Goal: Information Seeking & Learning: Learn about a topic

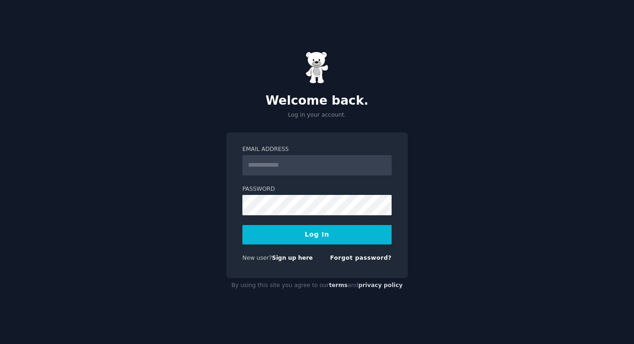
type input "**********"
click at [336, 242] on button "Log In" at bounding box center [316, 234] width 149 height 19
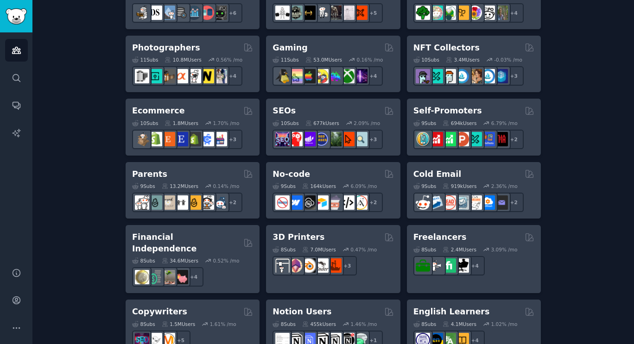
scroll to position [483, 0]
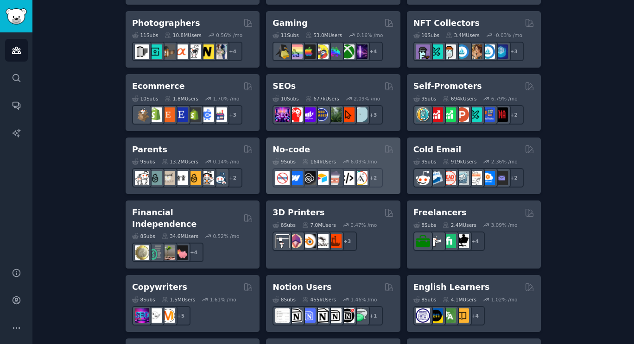
click at [283, 149] on h2 "No-code" at bounding box center [292, 150] width 38 height 12
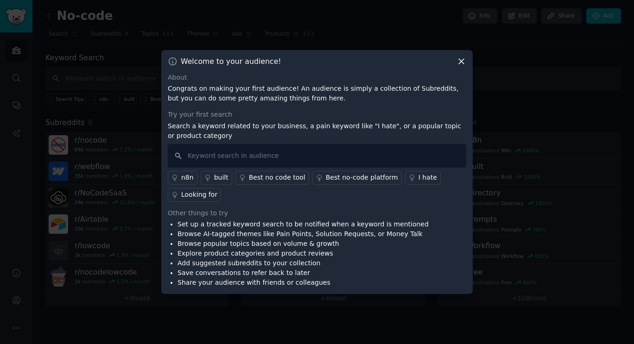
click at [363, 181] on div "Best no-code platform" at bounding box center [362, 178] width 72 height 10
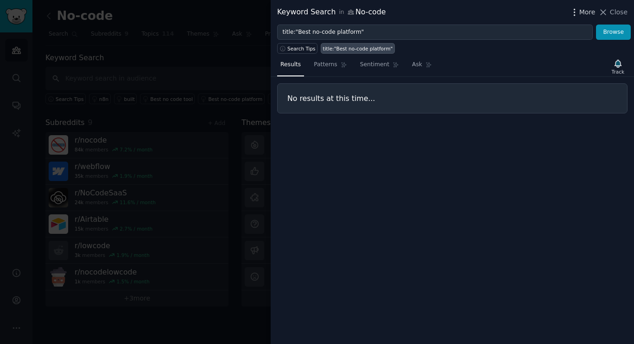
click at [590, 11] on span "More" at bounding box center [587, 12] width 16 height 10
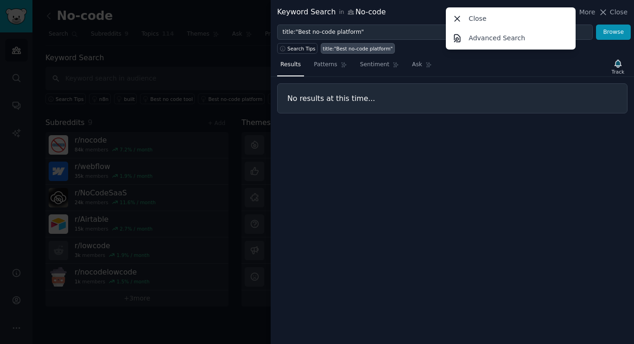
click at [572, 131] on div "Results Patterns Sentiment Ask Track No results at this time..." at bounding box center [452, 199] width 363 height 291
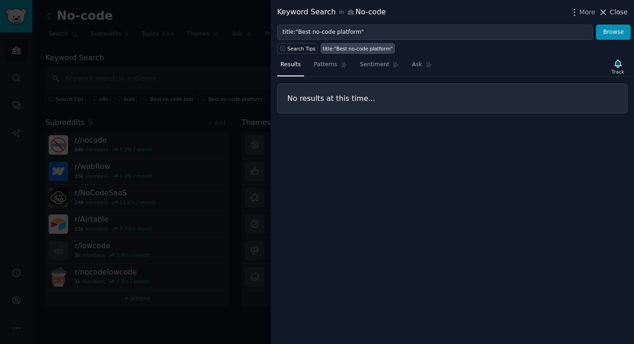
click at [615, 13] on span "Close" at bounding box center [619, 12] width 18 height 10
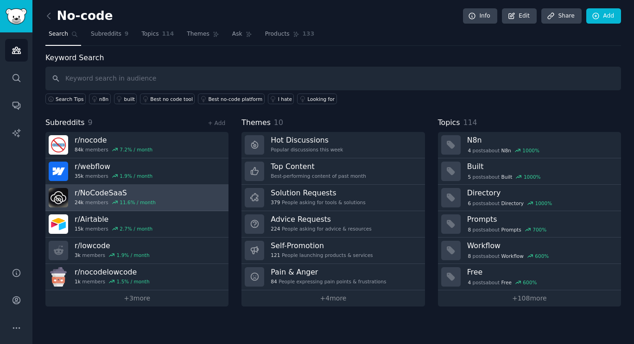
click at [208, 203] on link "r/ NoCodeSaaS 24k members 11.6 % / month" at bounding box center [136, 198] width 183 height 26
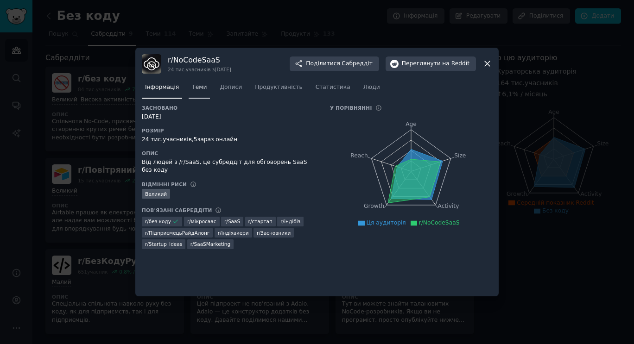
click at [192, 84] on font "Теми" at bounding box center [199, 87] width 15 height 6
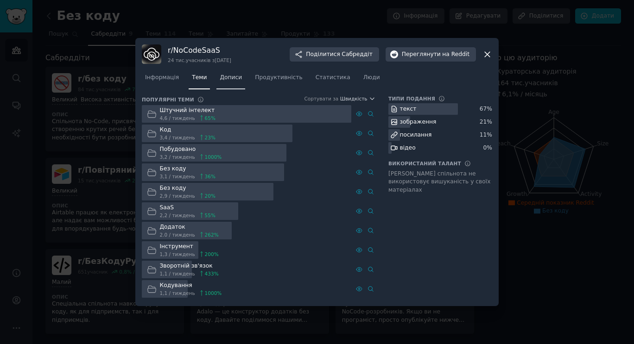
click at [228, 81] on font "Дописи" at bounding box center [231, 77] width 22 height 6
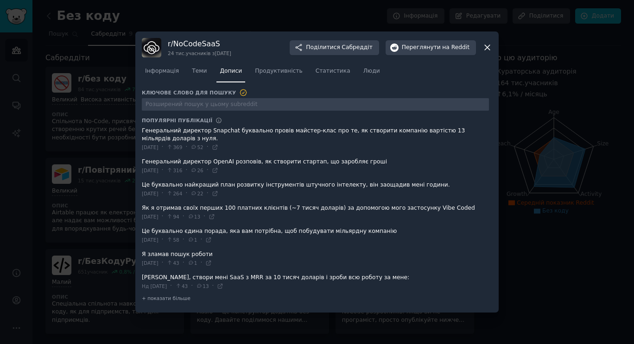
click at [239, 161] on span at bounding box center [315, 166] width 347 height 23
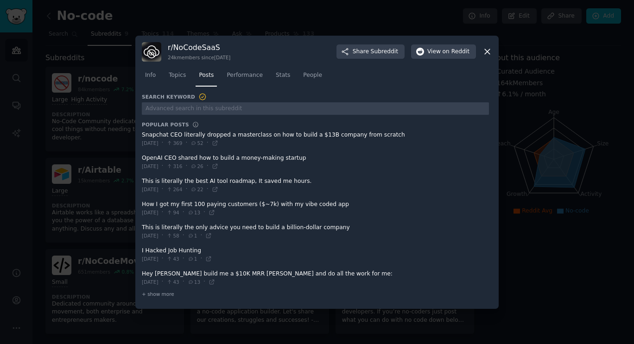
click at [234, 180] on span at bounding box center [315, 185] width 347 height 23
click at [218, 169] on icon at bounding box center [215, 166] width 6 height 6
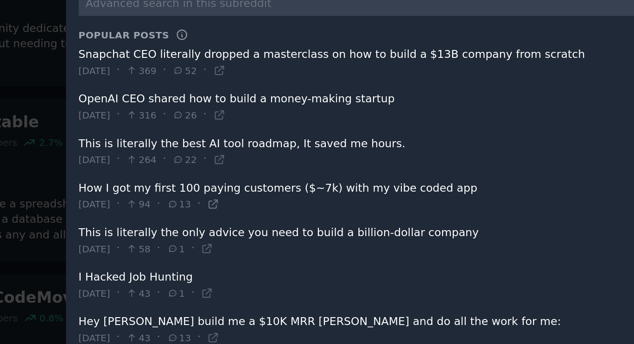
click at [215, 214] on icon at bounding box center [212, 212] width 6 height 6
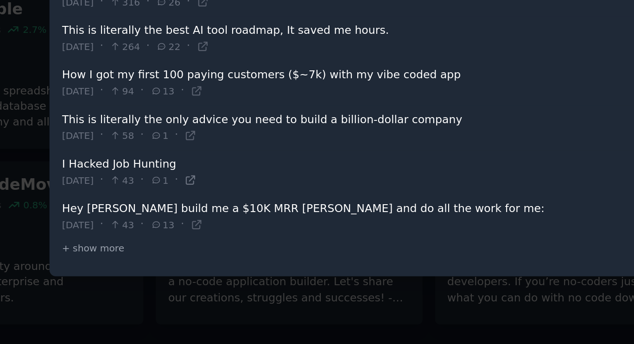
click at [211, 260] on icon at bounding box center [209, 259] width 4 height 4
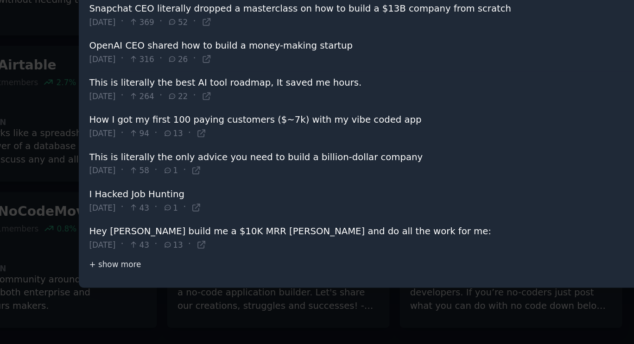
click at [156, 296] on span "+ show more" at bounding box center [158, 294] width 32 height 6
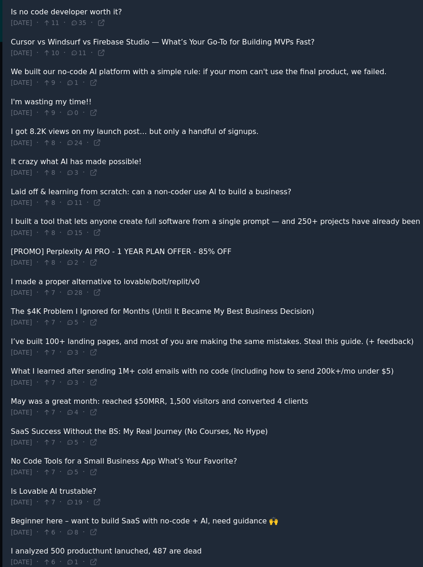
scroll to position [583, 0]
click at [71, 165] on span at bounding box center [209, 176] width 347 height 23
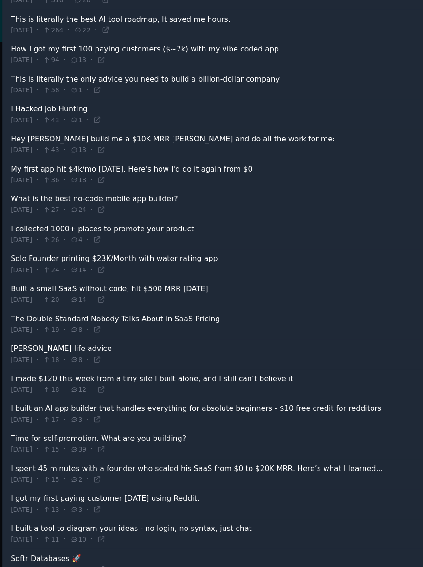
scroll to position [0, 0]
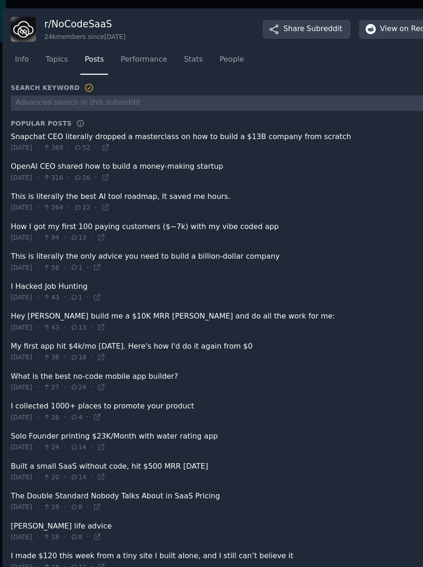
click at [135, 50] on span "Performance" at bounding box center [139, 46] width 36 height 8
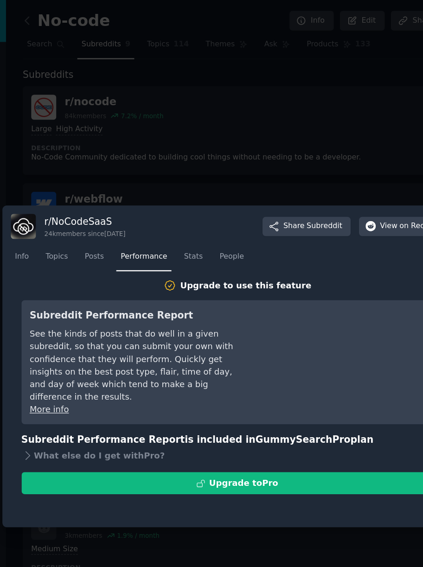
click at [170, 200] on span "Stats" at bounding box center [177, 199] width 14 height 8
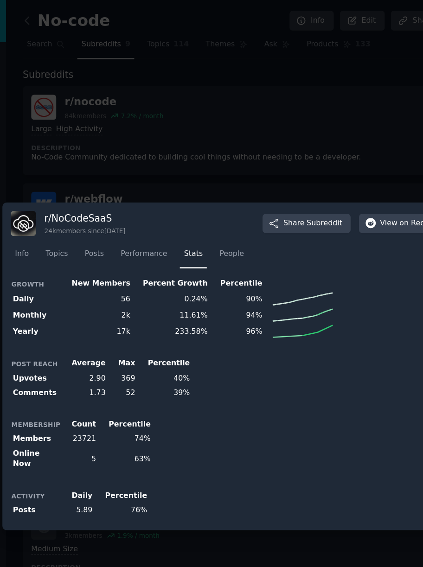
click at [197, 198] on span "People" at bounding box center [206, 196] width 19 height 8
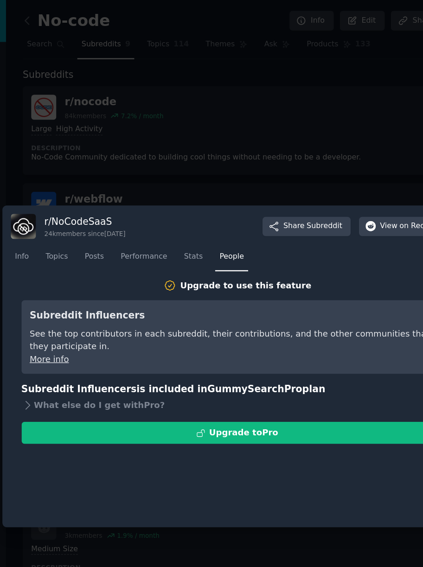
click at [49, 199] on span "Info" at bounding box center [44, 199] width 11 height 8
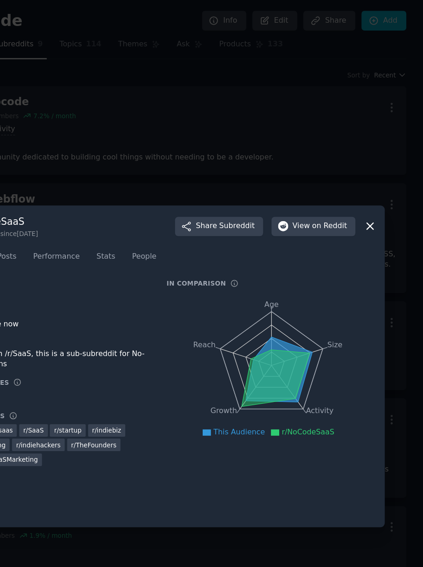
click at [386, 178] on icon at bounding box center [382, 175] width 10 height 10
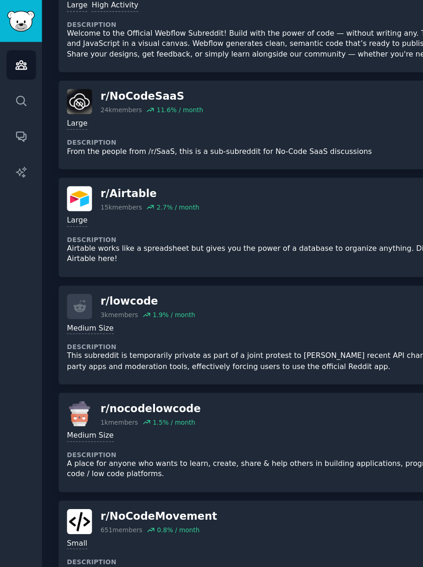
scroll to position [171, 0]
click at [18, 84] on link "Search" at bounding box center [16, 78] width 23 height 23
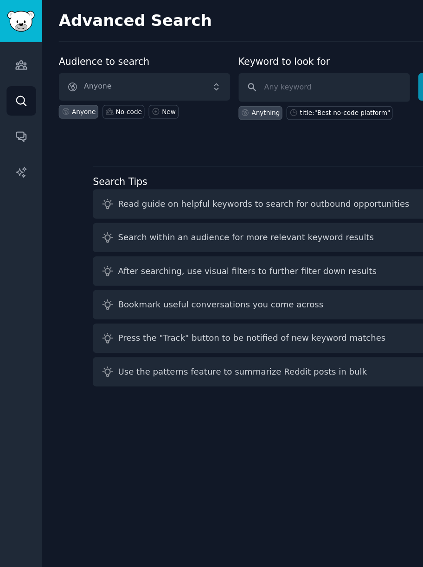
click at [19, 108] on icon "Sidebar" at bounding box center [16, 105] width 7 height 7
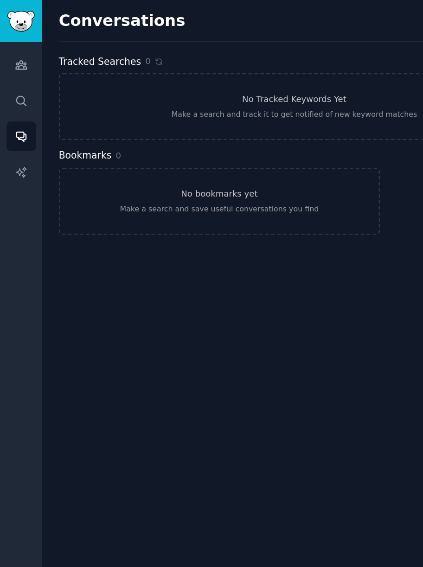
click at [23, 143] on link "AI Reports" at bounding box center [16, 133] width 23 height 23
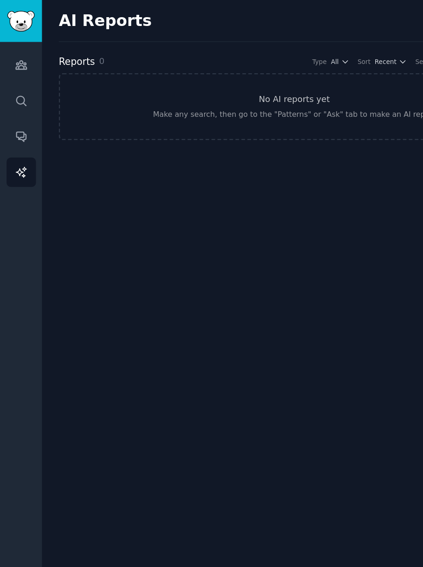
click at [19, 104] on icon "Sidebar" at bounding box center [16, 105] width 7 height 7
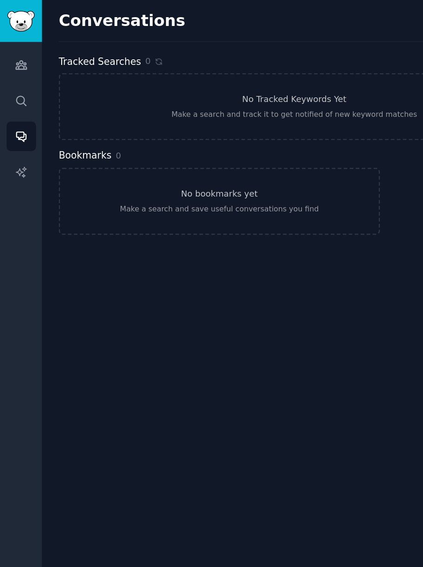
click at [19, 84] on link "Search" at bounding box center [16, 78] width 23 height 23
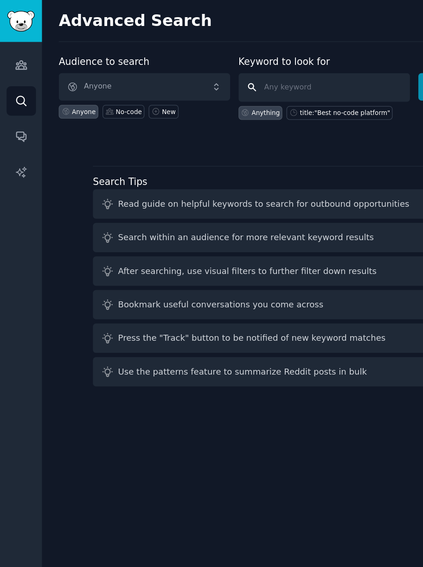
click at [223, 65] on input "text" at bounding box center [250, 68] width 133 height 22
type input "saas"
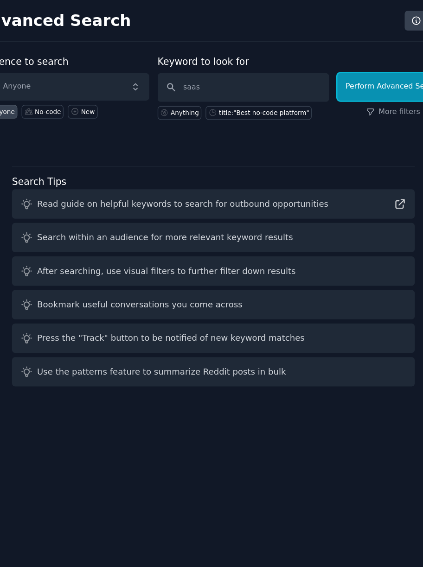
click at [355, 67] on button "Perform Advanced Search" at bounding box center [367, 67] width 86 height 21
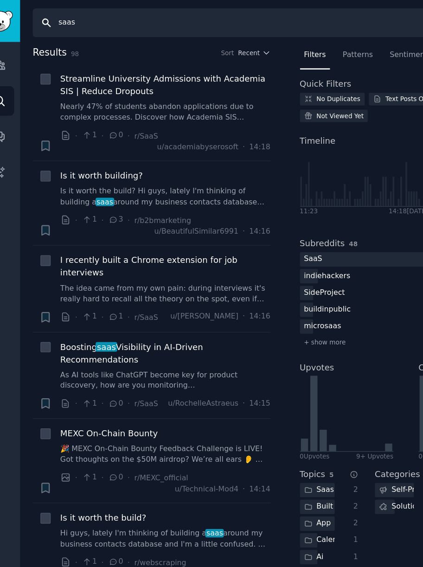
click at [73, 17] on input "saas" at bounding box center [205, 17] width 327 height 22
type input "s"
type input "Upwork"
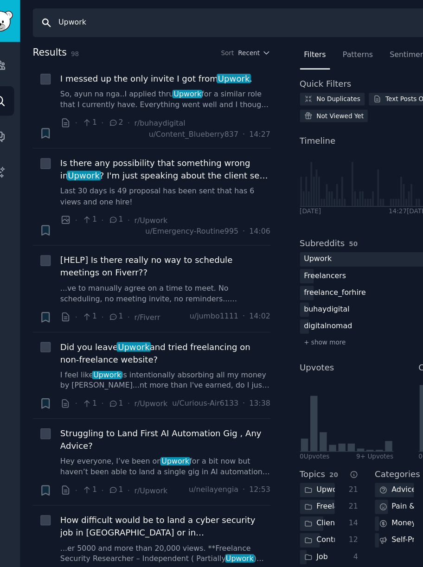
click at [220, 41] on icon "button" at bounding box center [223, 41] width 6 height 6
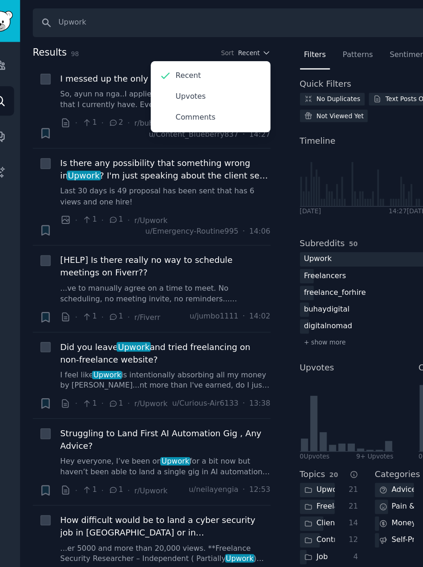
click at [154, 78] on p "Upvotes" at bounding box center [164, 75] width 23 height 8
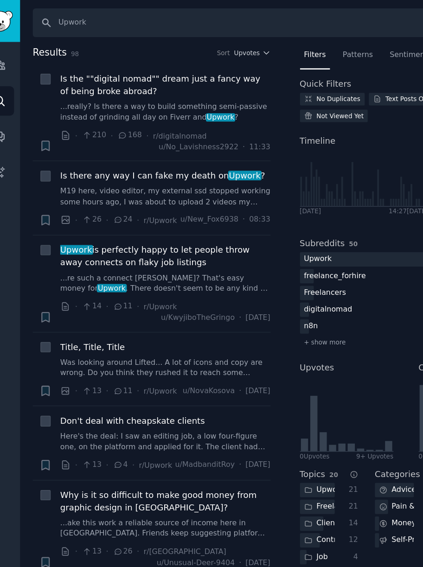
click at [96, 68] on span "Is the ""digital nomad"" dream just a fancy way of being broke abroad?" at bounding box center [144, 65] width 163 height 19
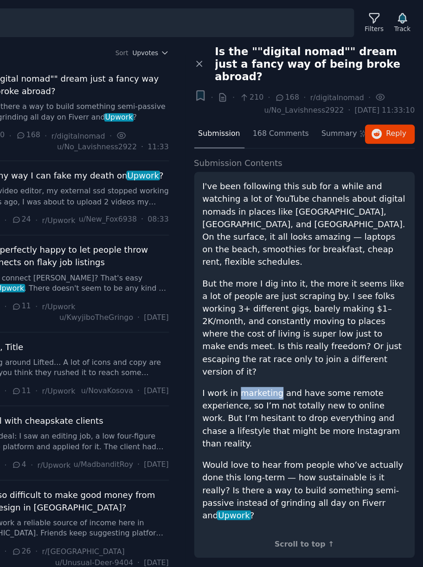
click at [337, 259] on div "I've been following this sub for a while and watching a lot of YouTube channels…" at bounding box center [331, 272] width 158 height 264
click at [367, 299] on p "I work in marketing and have some remote experience, so I’m not totally new to …" at bounding box center [331, 323] width 158 height 49
click at [295, 343] on div "Scroll to top ↑" at bounding box center [331, 421] width 158 height 8
click at [286, 343] on div "I've been following this sub for a while and watching a lot of YouTube channels…" at bounding box center [331, 279] width 158 height 278
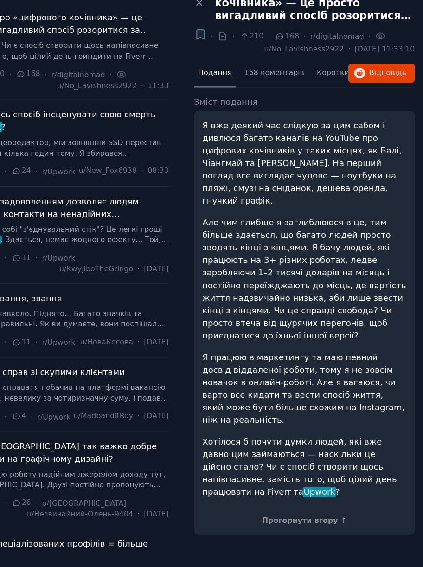
click at [265, 343] on p "Хотілося б почути думки людей, які вже давно цим займаються — наскільки це дійс…" at bounding box center [331, 408] width 158 height 49
click at [305, 100] on font "168 коментарів" at bounding box center [308, 103] width 46 height 6
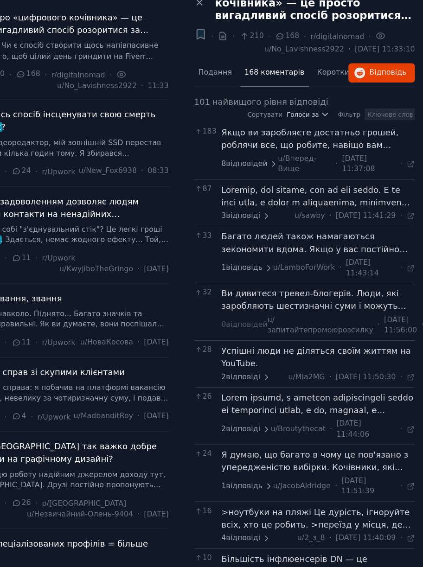
click at [290, 343] on font at bounding box center [340, 437] width 148 height 173
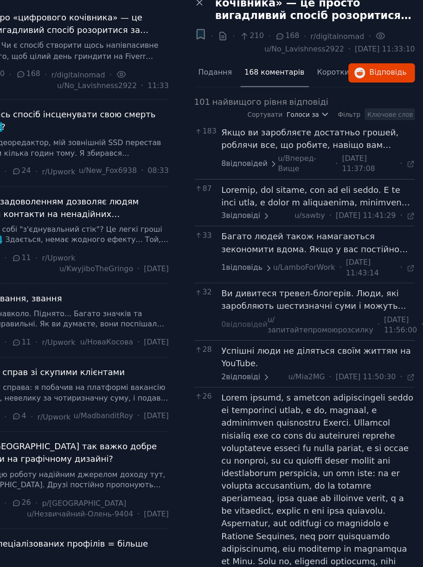
click at [301, 284] on font "Ви дивитеся тревел-блогерів. Люди, які заробляють шестизначні суми і можуть доз…" at bounding box center [349, 294] width 166 height 46
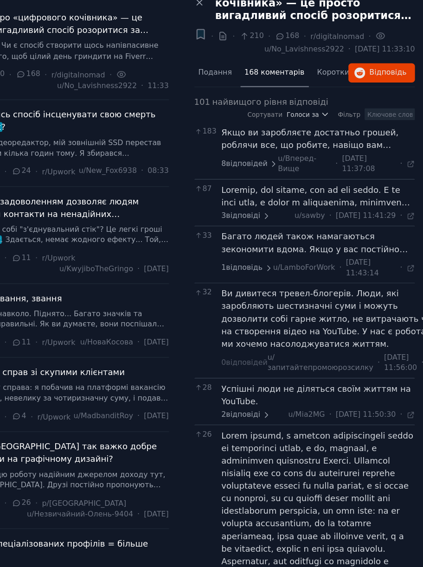
click at [272, 343] on font "Успішні люди не діляться своїм життям на YouTube." at bounding box center [339, 352] width 146 height 17
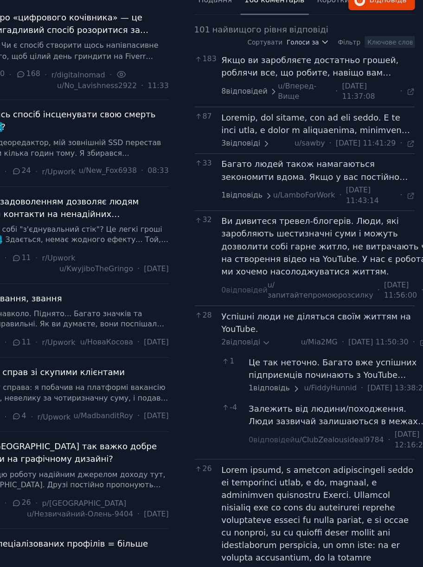
scroll to position [49, 0]
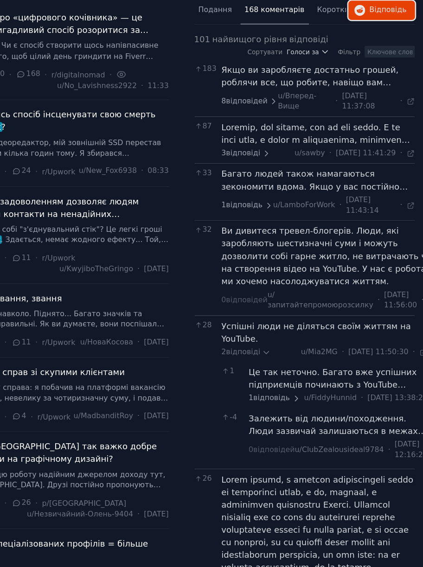
click at [387, 54] on font "Відповідь" at bounding box center [395, 54] width 29 height 6
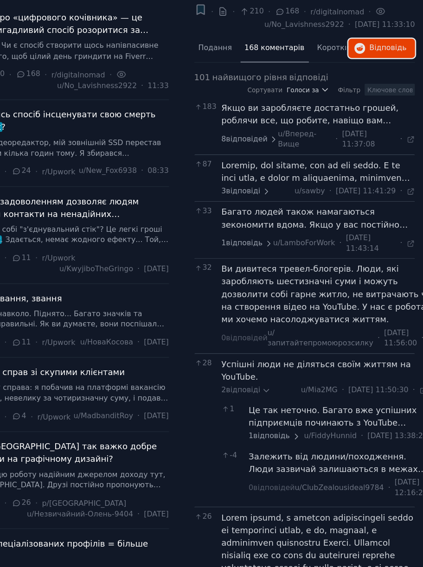
scroll to position [0, 0]
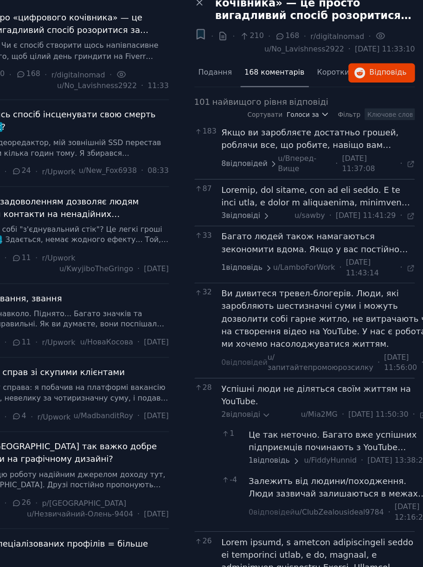
click at [353, 101] on font "Короткий зміст" at bounding box center [364, 103] width 46 height 6
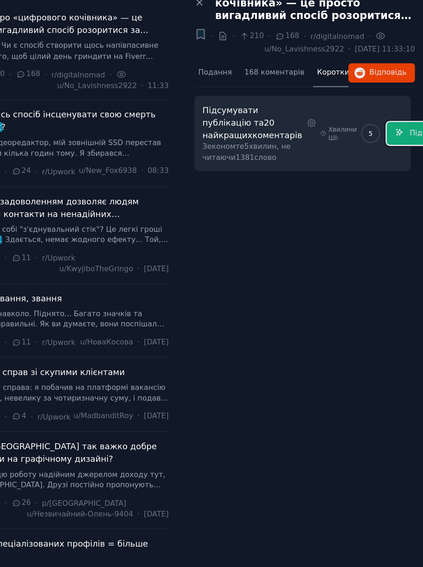
click at [394, 160] on button "Підсумувати" at bounding box center [424, 151] width 60 height 18
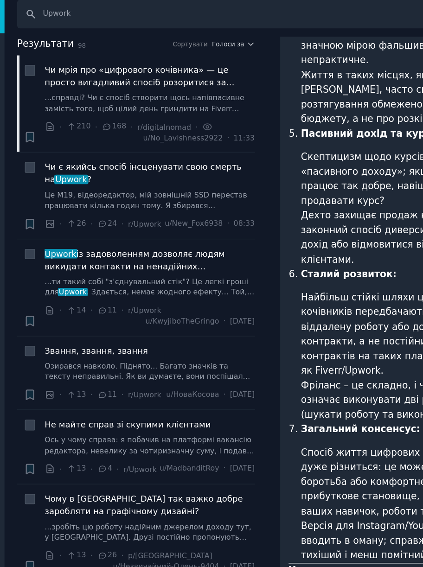
click at [69, 140] on span "Чи є якийсь спосіб інсценувати свою смерть на Upwork ?" at bounding box center [144, 140] width 163 height 19
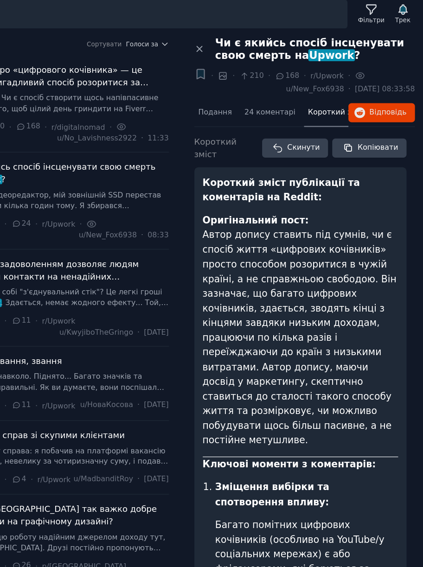
click at [268, 89] on div "Подання" at bounding box center [262, 94] width 32 height 22
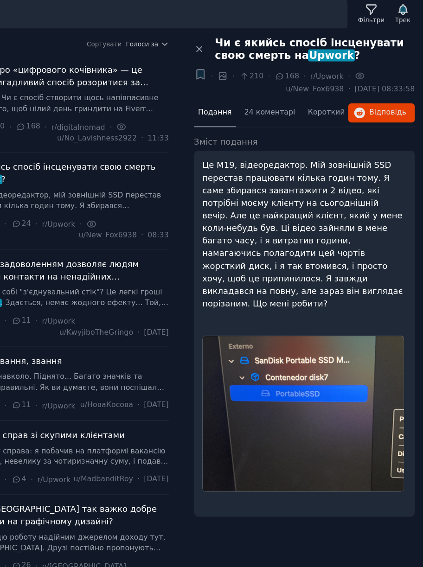
click at [301, 92] on font "24 коментарі" at bounding box center [304, 93] width 39 height 6
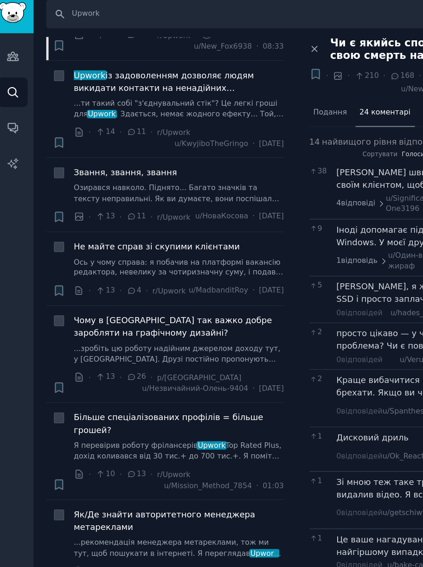
scroll to position [148, 0]
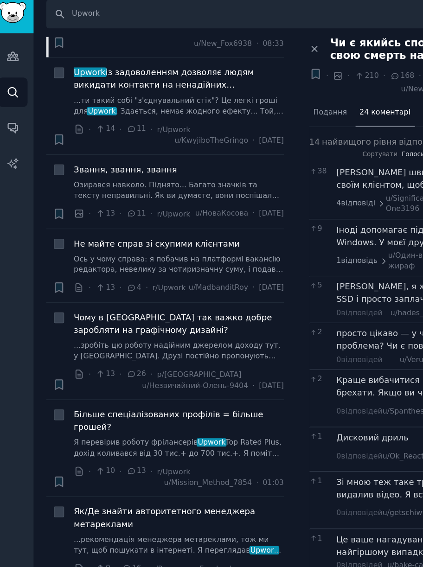
click at [84, 266] on font "Чому в Гані так важко добре заробляти на графічному дизайні?" at bounding box center [139, 256] width 153 height 17
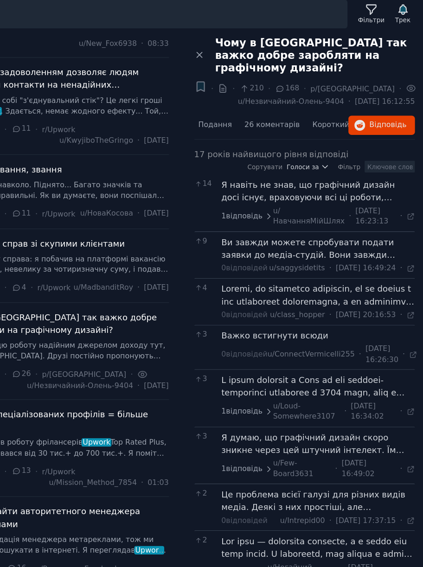
click at [269, 100] on font "Подання" at bounding box center [262, 103] width 26 height 6
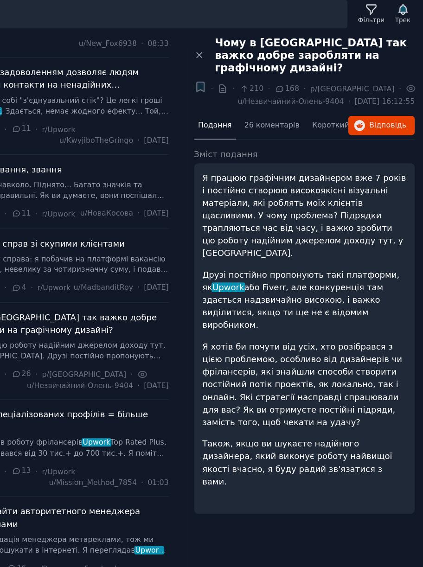
click at [296, 100] on div "26 коментарів" at bounding box center [305, 104] width 49 height 22
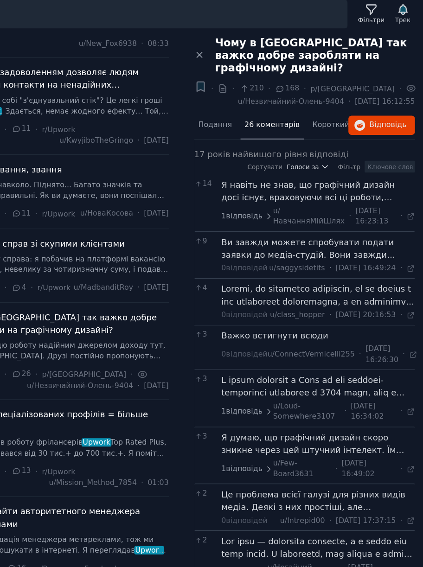
click at [280, 323] on font at bounding box center [339, 398] width 147 height 202
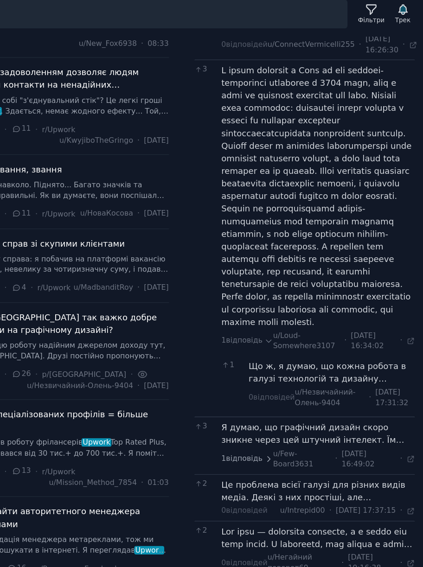
scroll to position [256, 0]
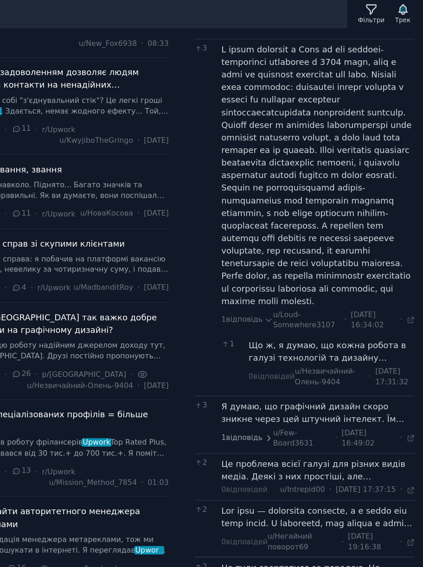
click at [275, 339] on font "Я думаю, що графічний дизайн скоро зникне через цей штучний інтелект. Їм доведе…" at bounding box center [336, 335] width 141 height 37
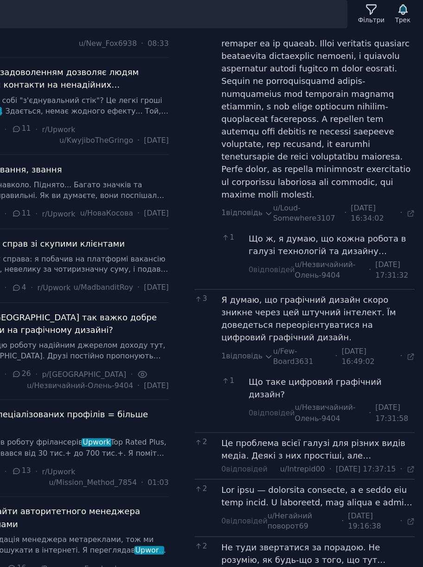
scroll to position [339, 0]
click at [276, 343] on font at bounding box center [340, 448] width 149 height 134
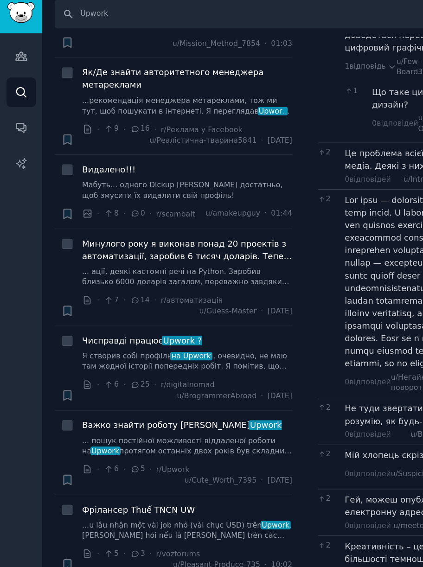
scroll to position [492, 0]
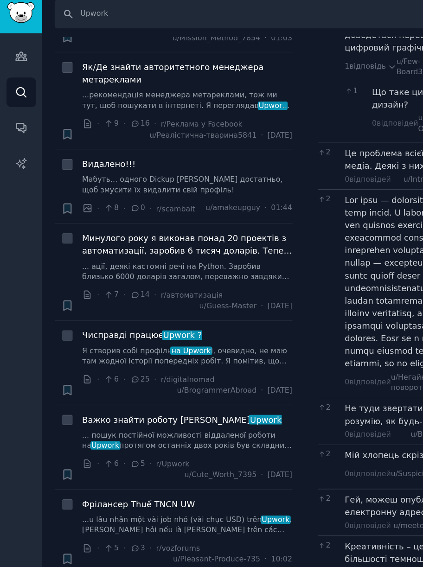
click at [95, 270] on font "справді працює" at bounding box center [99, 265] width 54 height 7
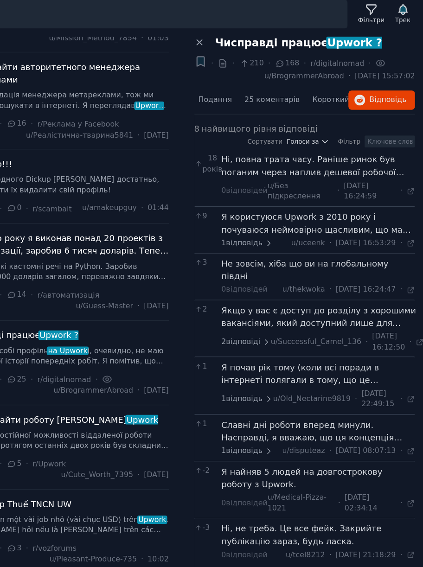
click at [258, 87] on font "Подання" at bounding box center [262, 84] width 26 height 6
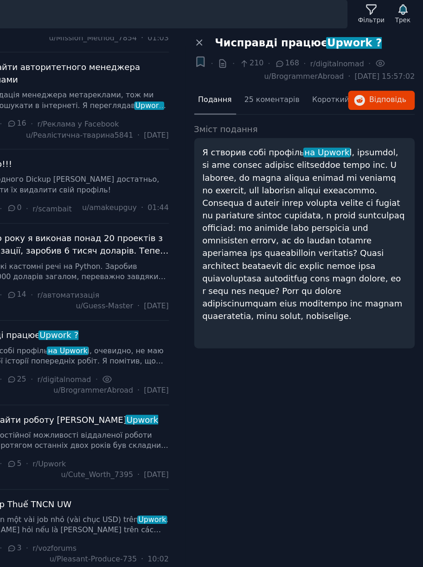
click at [293, 82] on font "25 коментарів" at bounding box center [306, 84] width 43 height 6
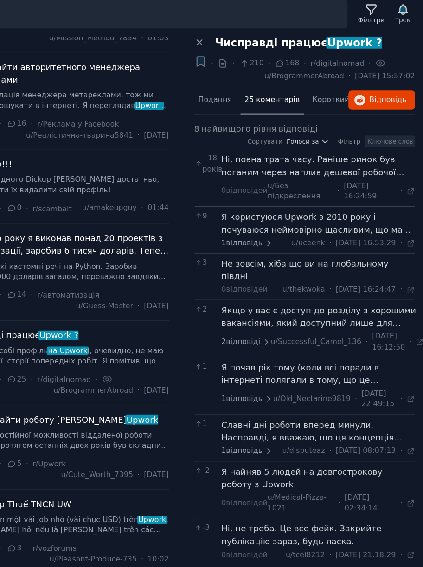
click at [290, 140] on font "Ні, повна трата часу. Раніше ринок був поганим через наплив дешевої робочої сил…" at bounding box center [337, 155] width 142 height 56
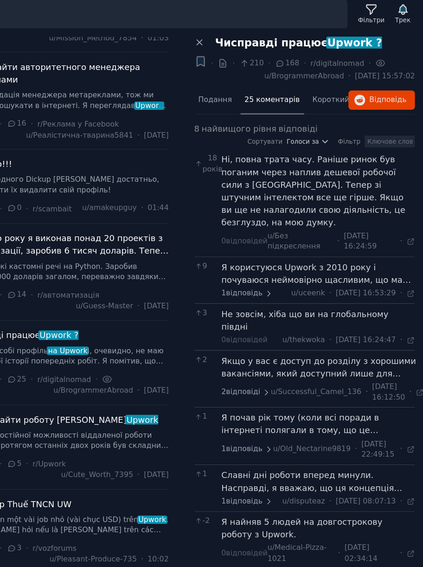
click at [296, 210] on font "Я користуюся Upwork з 2010 року і почуваюся неймовірно щасливим, що маю там пос…" at bounding box center [340, 252] width 149 height 85
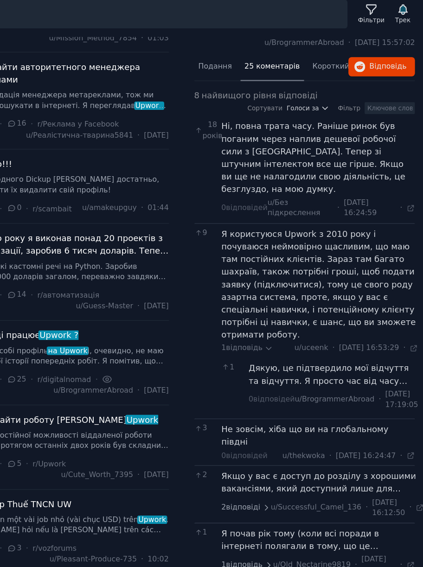
scroll to position [42, 0]
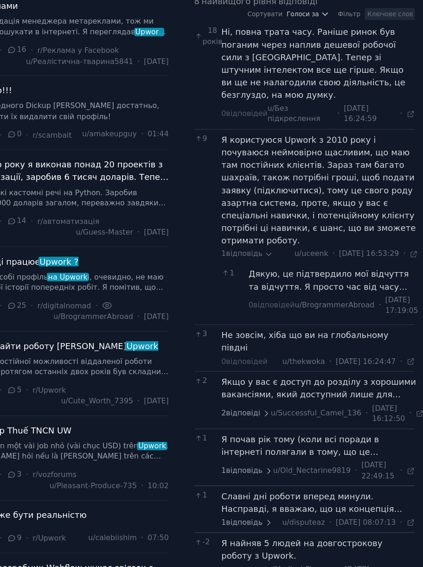
click at [276, 343] on font "Я почав рік тому (коли всі поради в інтернеті полягали в тому, що це перенасиче…" at bounding box center [337, 457] width 142 height 114
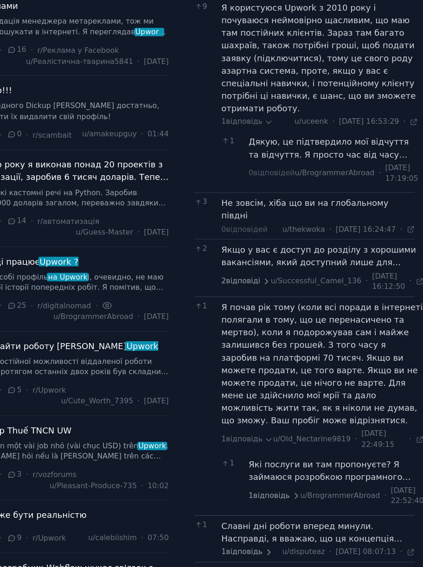
scroll to position [157, 0]
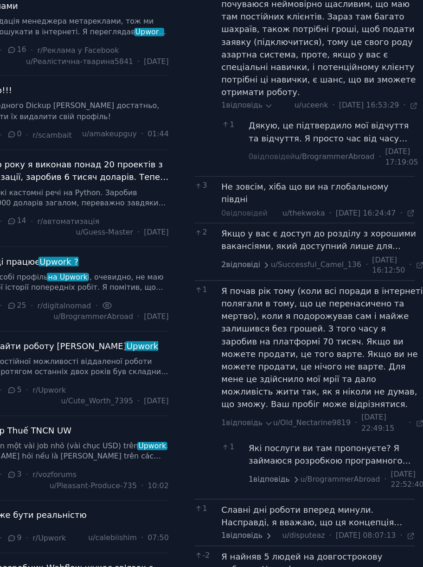
click at [278, 343] on font "Я найняв 5 людей на довгострокову роботу з Upwork." at bounding box center [328, 498] width 125 height 17
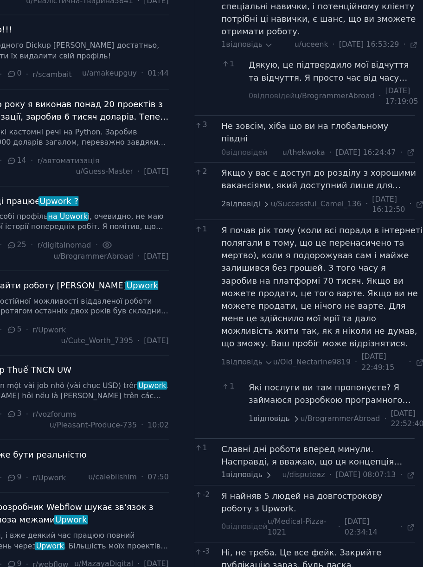
scroll to position [0, 0]
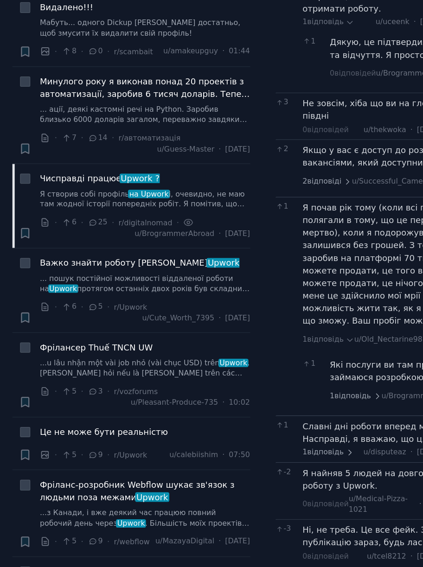
click at [76, 335] on font "Важко знайти роботу в" at bounding box center [128, 331] width 130 height 7
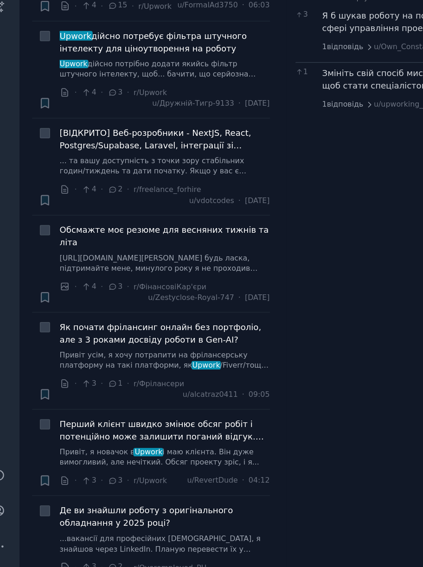
scroll to position [1316, 0]
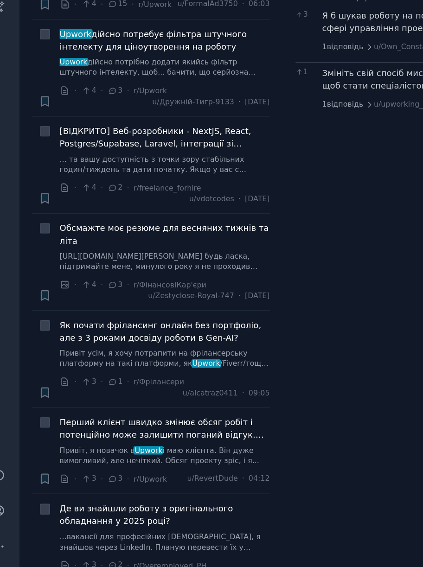
click at [48, 211] on icon "button" at bounding box center [52, 207] width 10 height 10
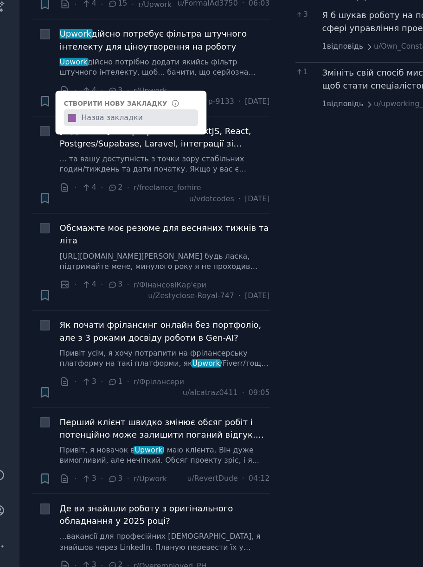
click at [44, 343] on li "+ Як почати фрілансинг онлайн без портфоліо, але з 3 роками досвіду роботи в Ge…" at bounding box center [134, 405] width 184 height 75
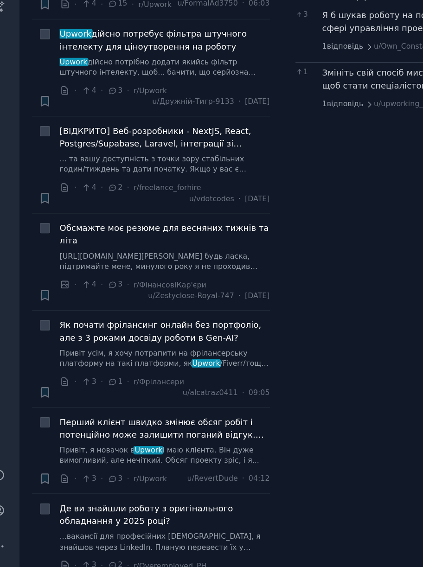
scroll to position [0, 0]
click at [0, 0] on icon at bounding box center [0, 0] width 0 height 0
checkbox input "false"
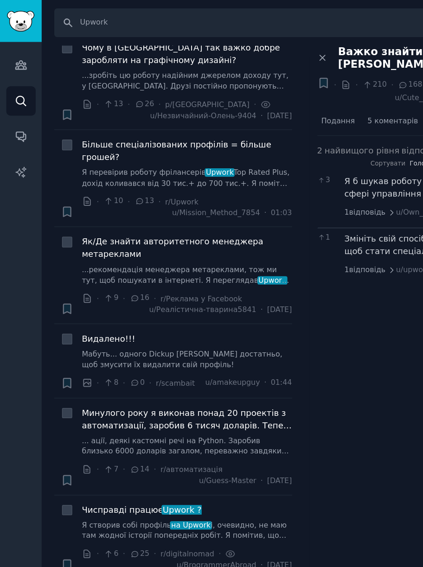
click at [112, 159] on font "13" at bounding box center [115, 155] width 7 height 6
click at [93, 19] on input "Upwork" at bounding box center [203, 17] width 322 height 22
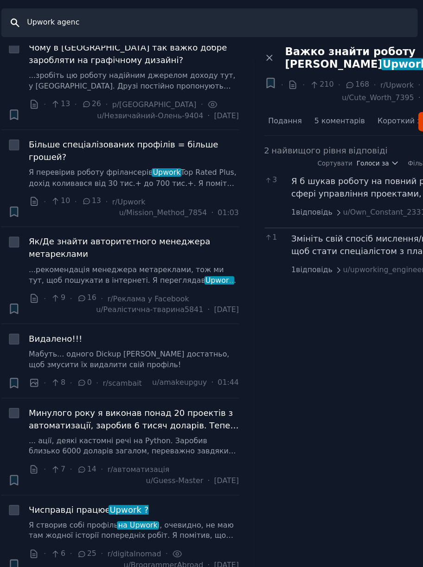
type input "Upwork agency"
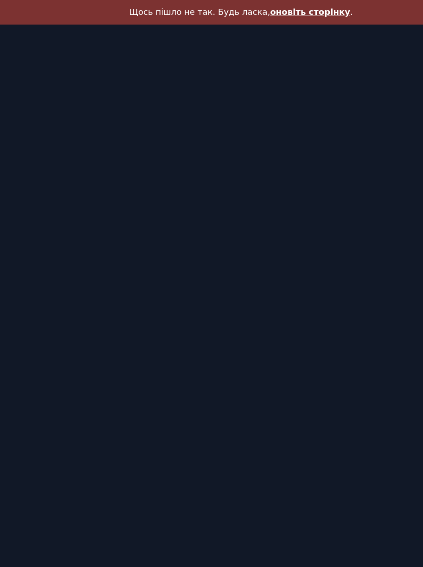
click at [259, 11] on font "оновіть сторінку" at bounding box center [281, 9] width 62 height 7
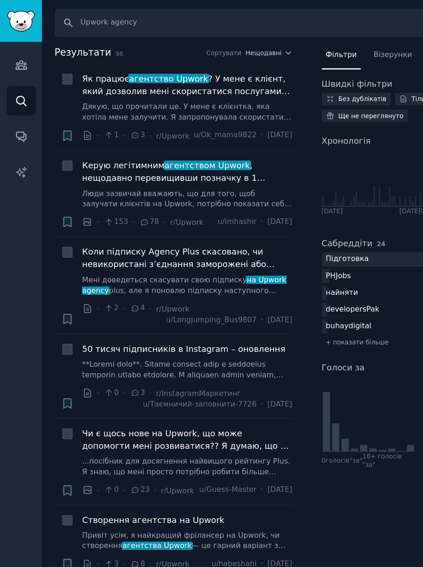
click at [84, 144] on font ", нещодавно перевищивши позначку в 1 мільйон доларів, повністю та прозоро працю…" at bounding box center [143, 142] width 160 height 37
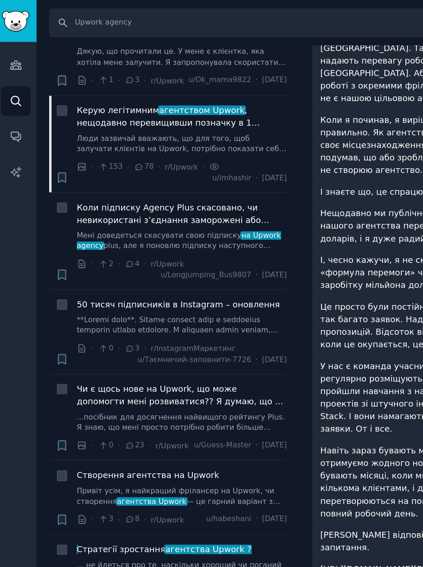
scroll to position [43, 0]
click at [66, 313] on span "Чи є щось нове на Upwork, що може допомогти мені розвиватися?? Я думаю, що ні, …" at bounding box center [144, 305] width 163 height 19
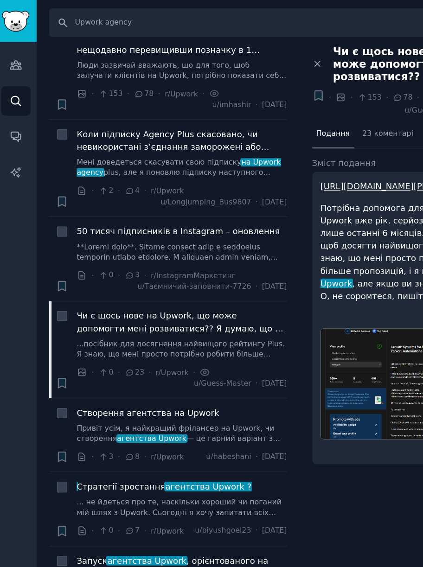
scroll to position [103, 0]
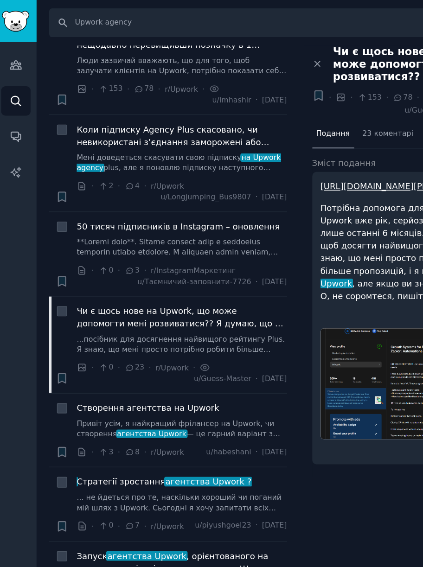
click at [79, 319] on font "Створення агентства на Upwork" at bounding box center [118, 315] width 110 height 7
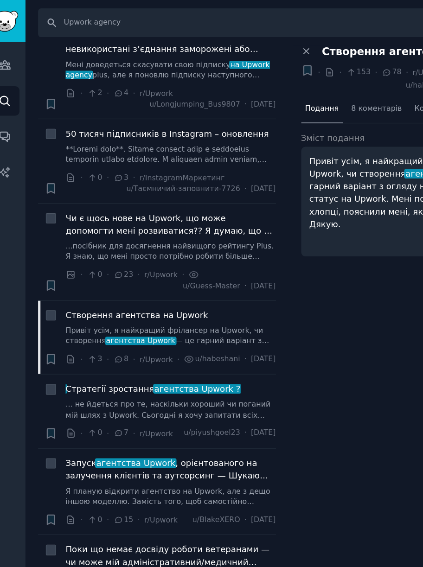
scroll to position [175, 0]
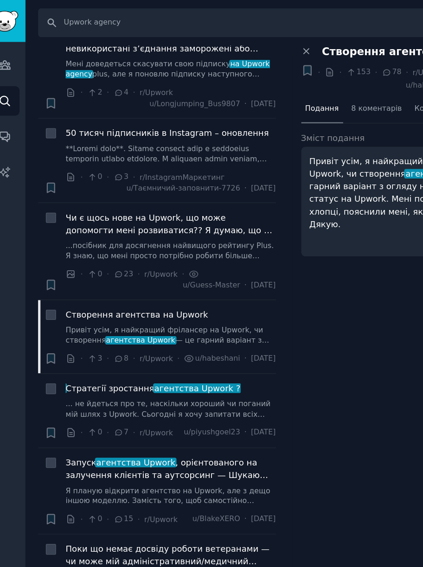
click at [89, 304] on font "Стратегії зростання" at bounding box center [97, 300] width 69 height 7
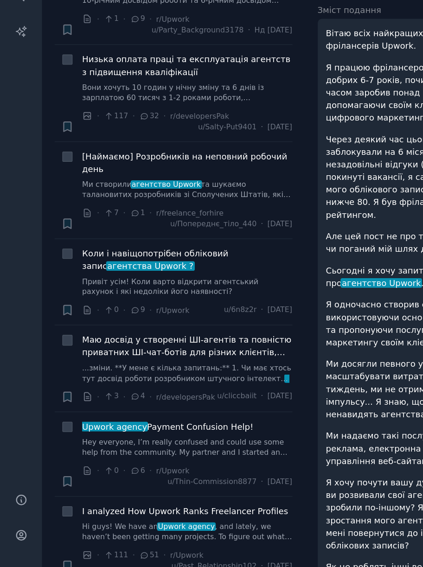
scroll to position [1095, 0]
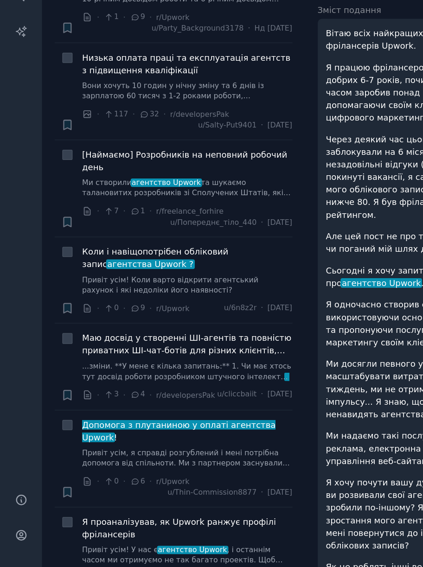
click at [85, 403] on font "Маю досвід у створенні ШІ-агентів та повністю приватних ШІ-чат-ботів для різних…" at bounding box center [144, 395] width 162 height 56
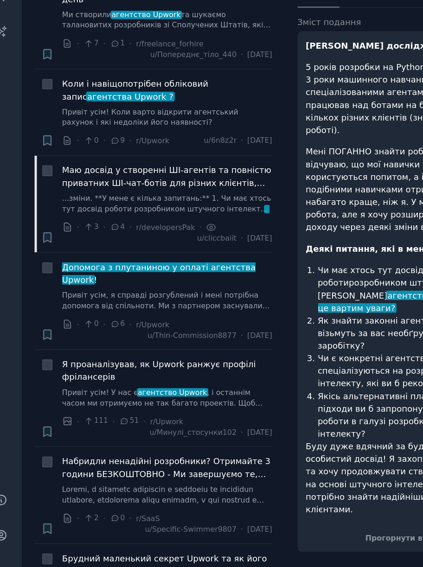
scroll to position [1234, 0]
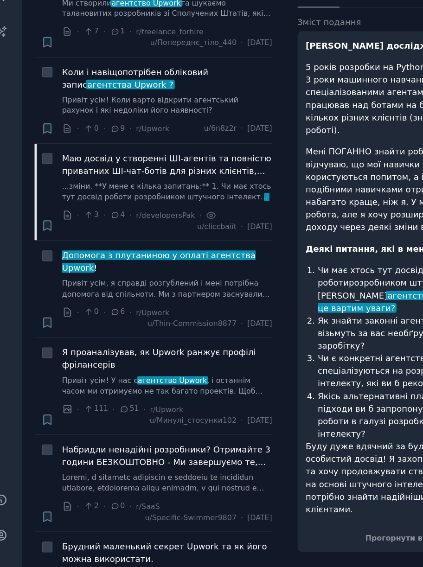
click at [79, 395] on font "Я проаналізував, як Upwork ранжує профілі фрілансерів" at bounding box center [138, 386] width 150 height 17
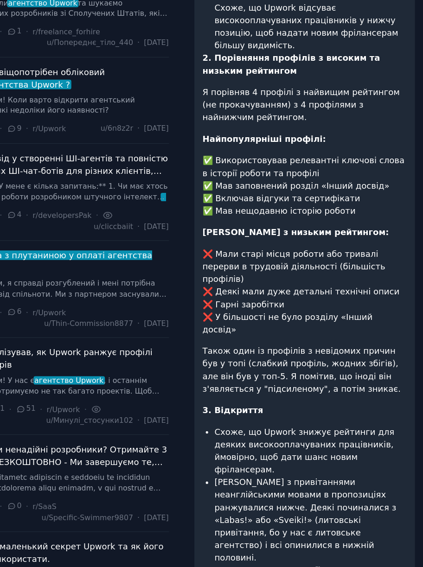
scroll to position [642, 0]
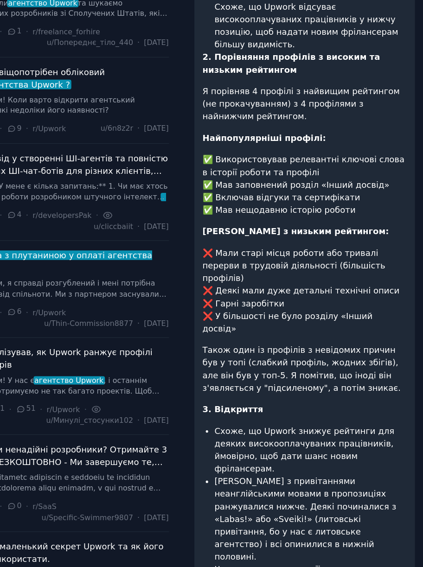
click at [157, 104] on span "[Наймаємо] Розробників на неповний робочий день" at bounding box center [144, 94] width 163 height 19
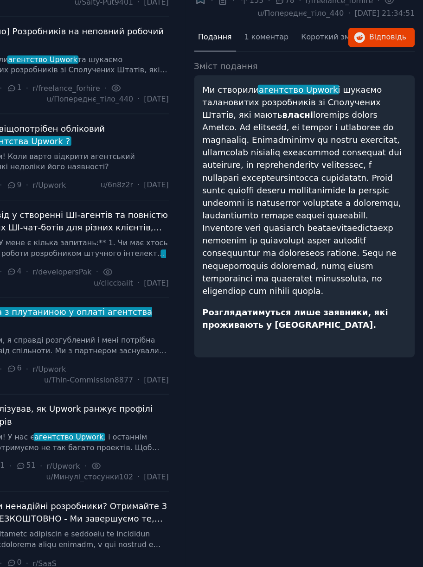
click at [218, 211] on font "[DATE]" at bounding box center [216, 208] width 19 height 6
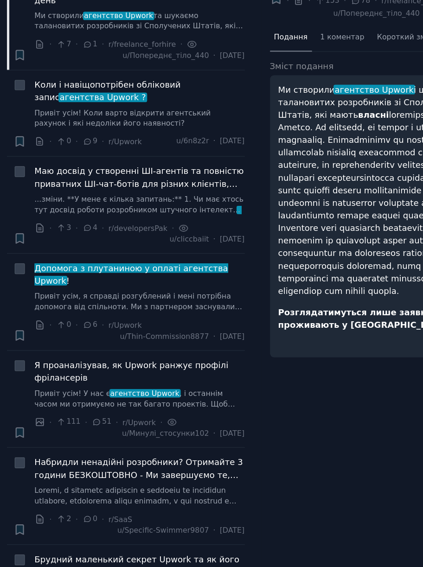
scroll to position [1268, 0]
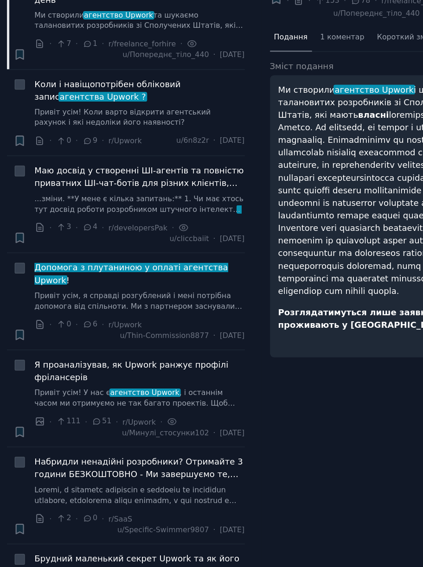
click at [132, 362] on span "Я проаналізував, як Upwork ранжує профілі фрілансерів" at bounding box center [144, 352] width 163 height 19
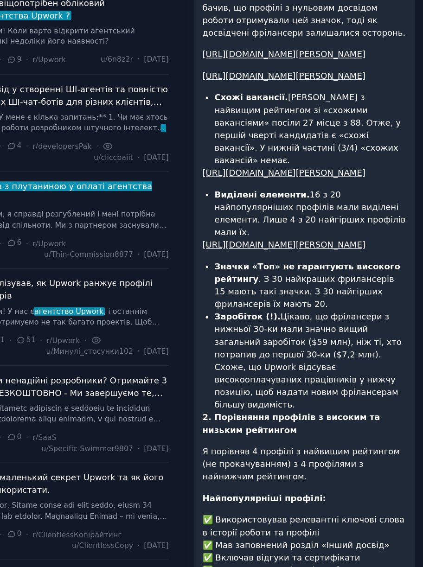
scroll to position [340, 0]
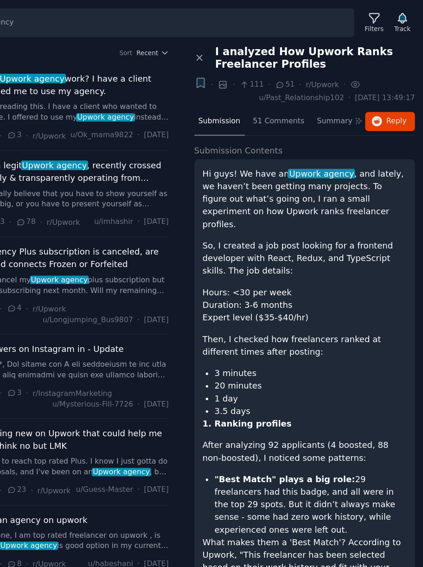
click at [302, 98] on div "51 Comments" at bounding box center [311, 94] width 46 height 22
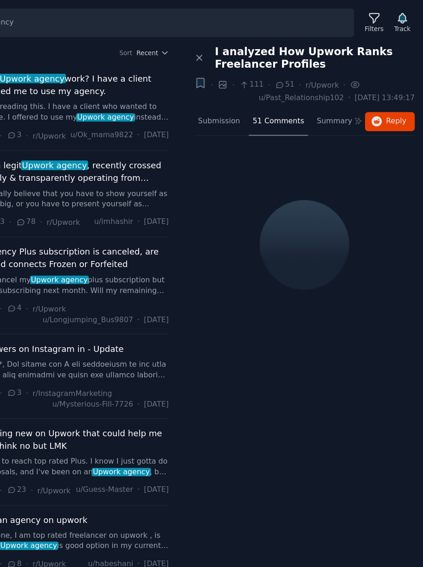
click at [343, 99] on div "Summary" at bounding box center [358, 94] width 42 height 22
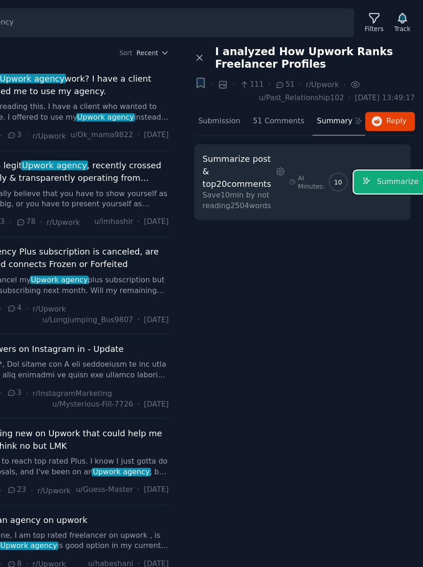
click at [387, 141] on span "Summarize" at bounding box center [403, 141] width 32 height 8
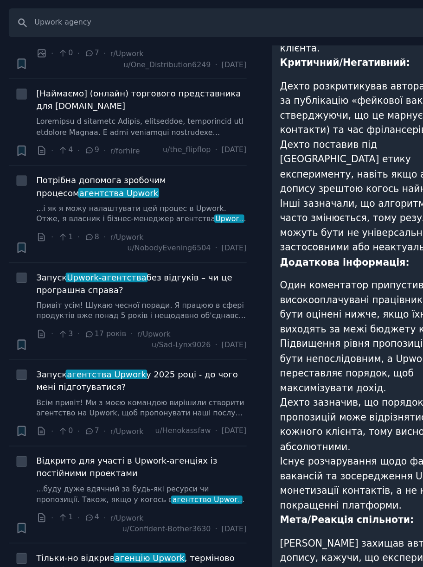
scroll to position [718, 0]
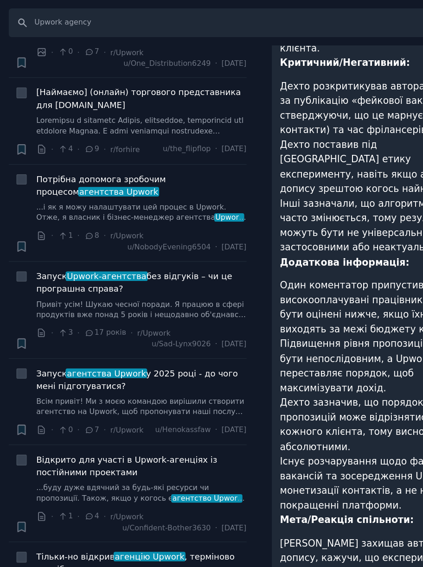
click at [97, 152] on font "агентства Upwork" at bounding box center [127, 148] width 61 height 7
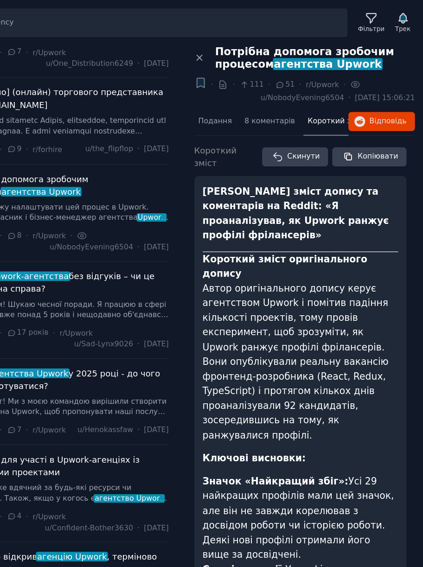
click at [259, 96] on font "Подання" at bounding box center [262, 93] width 26 height 6
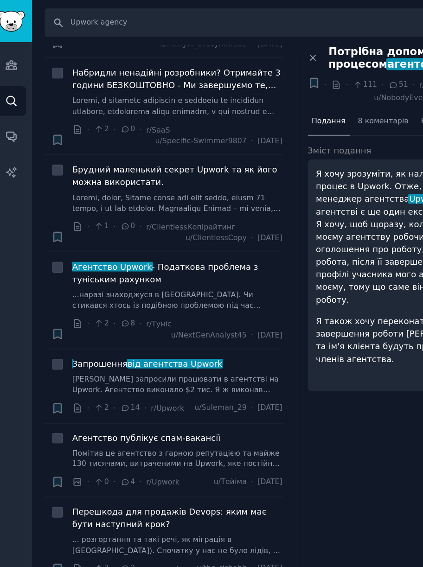
scroll to position [1593, 0]
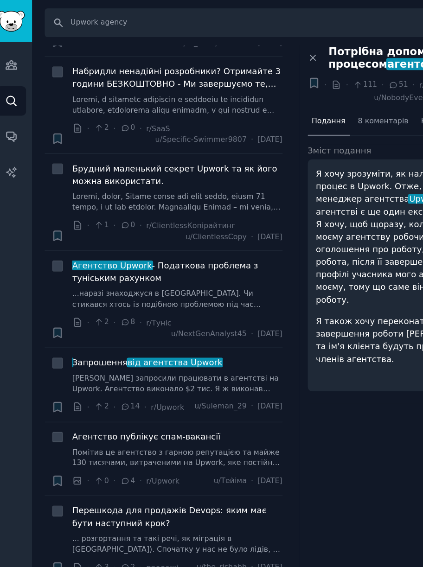
click at [87, 145] on span "Брудний маленький секрет Upwork та як його можна використати." at bounding box center [144, 135] width 163 height 19
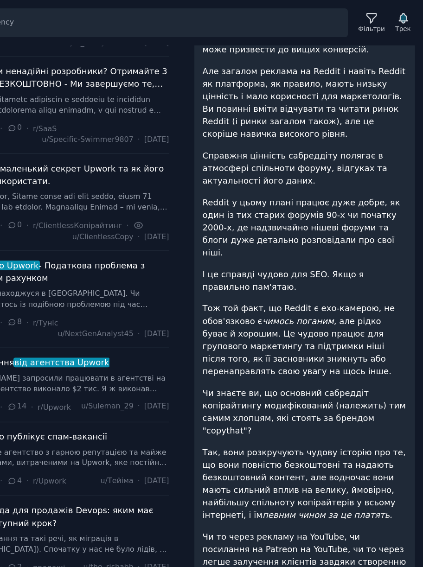
scroll to position [1210, 0]
